Goal: Transaction & Acquisition: Download file/media

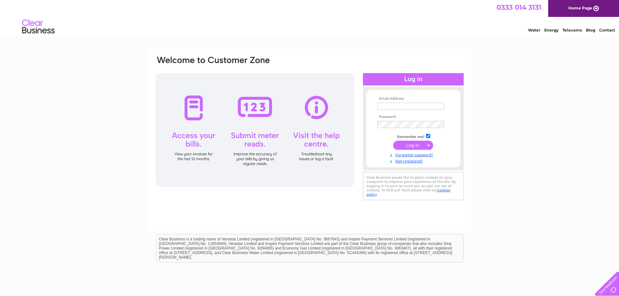
type input "[EMAIL_ADDRESS][DOMAIN_NAME]"
click at [409, 146] on input "submit" at bounding box center [413, 145] width 40 height 9
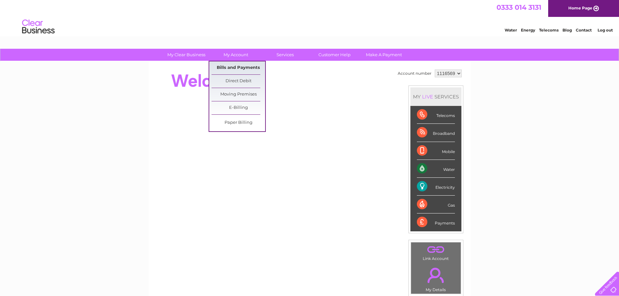
click at [229, 68] on link "Bills and Payments" at bounding box center [238, 67] width 54 height 13
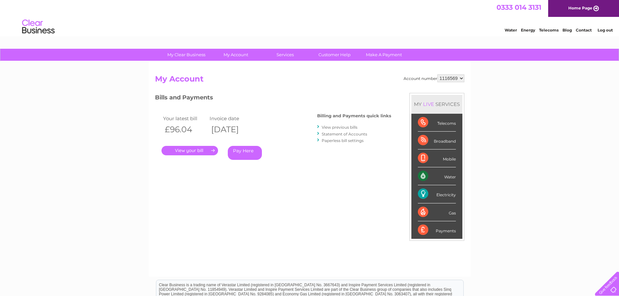
click at [326, 128] on link "View previous bills" at bounding box center [340, 127] width 36 height 5
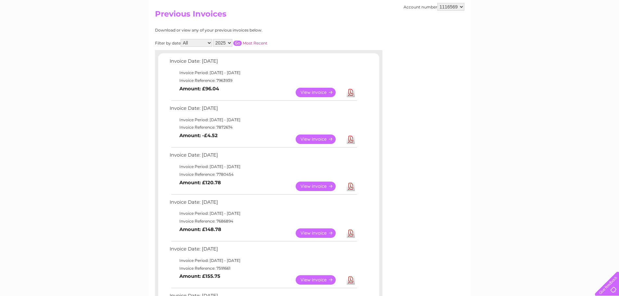
scroll to position [162, 0]
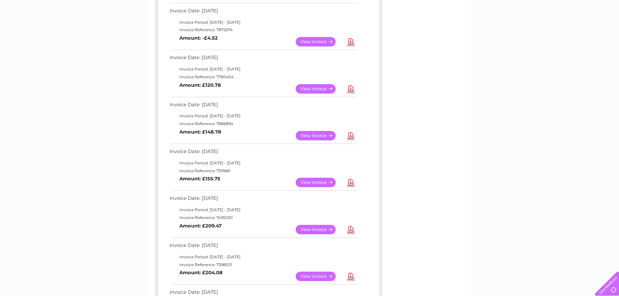
click at [320, 138] on link "View" at bounding box center [320, 135] width 48 height 9
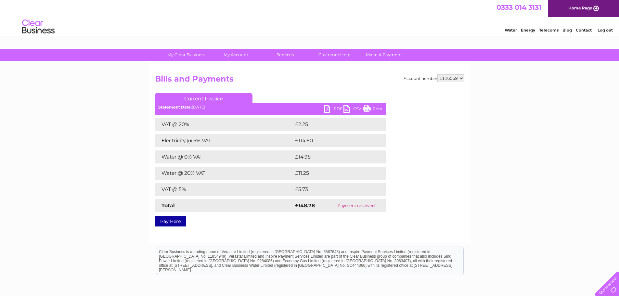
click at [327, 108] on link "PDF" at bounding box center [333, 109] width 19 height 9
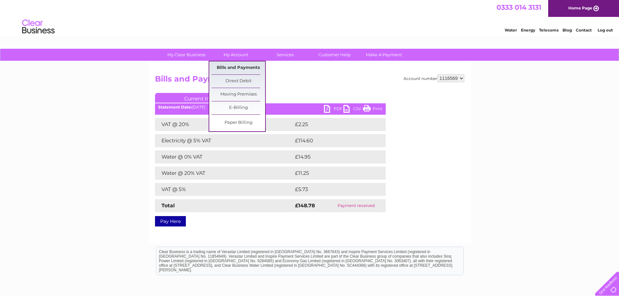
click at [226, 70] on link "Bills and Payments" at bounding box center [238, 67] width 54 height 13
click at [225, 67] on link "Bills and Payments" at bounding box center [238, 67] width 54 height 13
click at [243, 68] on link "Bills and Payments" at bounding box center [238, 67] width 54 height 13
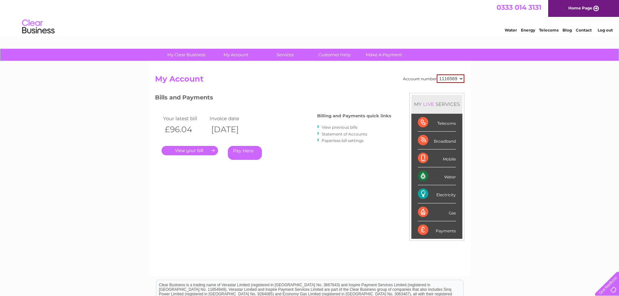
click at [339, 127] on link "View previous bills" at bounding box center [340, 127] width 36 height 5
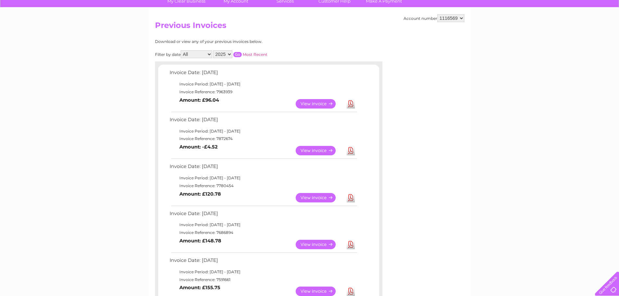
scroll to position [65, 0]
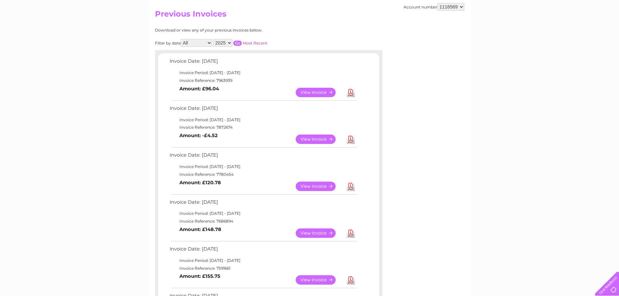
click at [350, 185] on link "Download" at bounding box center [351, 186] width 8 height 9
click at [349, 141] on link "Download" at bounding box center [351, 138] width 8 height 9
click at [349, 92] on link "Download" at bounding box center [351, 92] width 8 height 9
click at [456, 180] on div "Account number 1116569 Previous Invoices Download or view any of your previous …" at bounding box center [310, 229] width 322 height 466
